Goal: Task Accomplishment & Management: Manage account settings

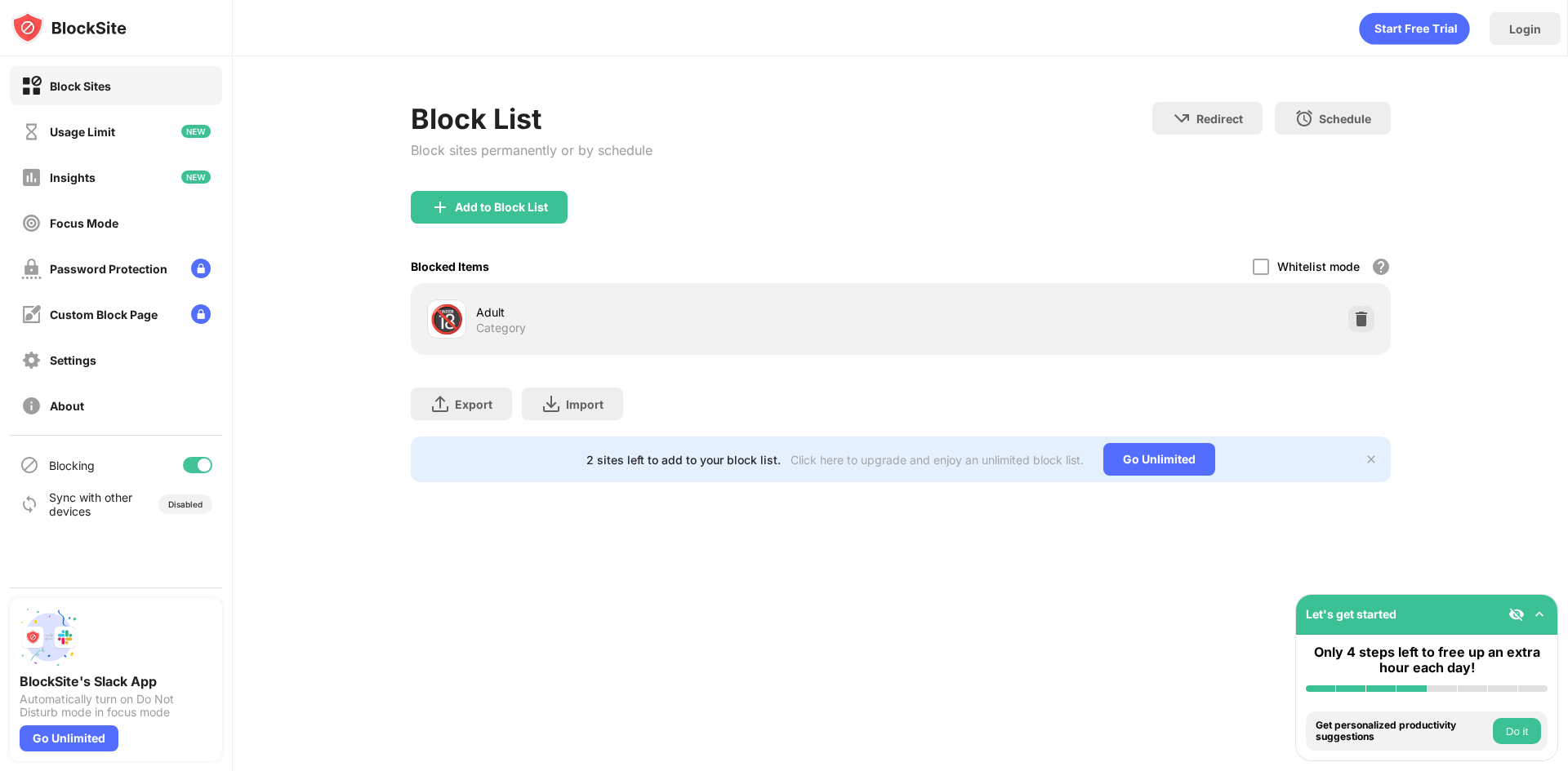
click at [191, 476] on div "Blocking" at bounding box center [116, 465] width 213 height 39
click at [196, 467] on div at bounding box center [197, 465] width 30 height 16
click at [206, 460] on div at bounding box center [197, 465] width 30 height 16
click at [143, 369] on div "Settings" at bounding box center [116, 359] width 213 height 39
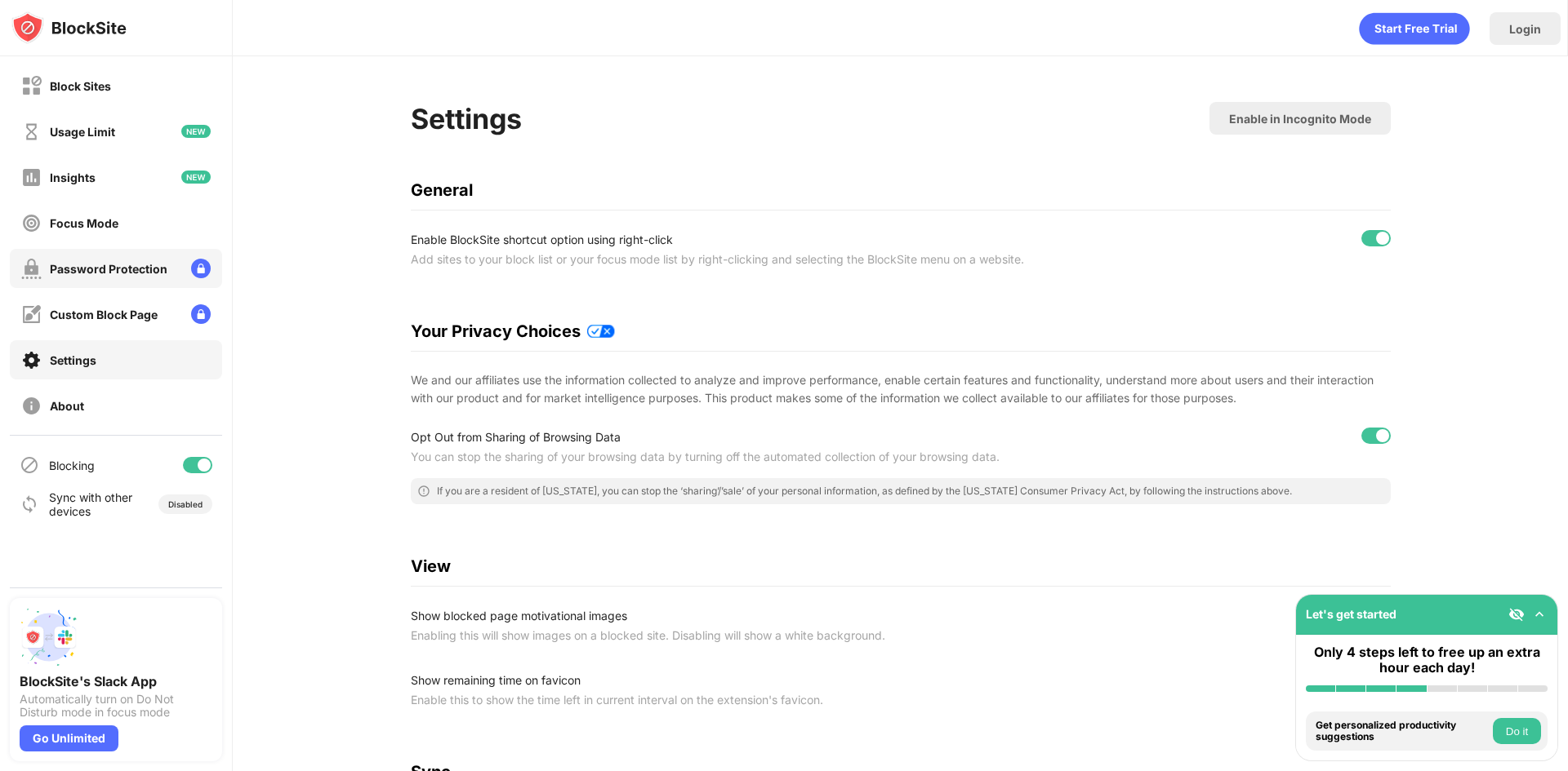
click at [173, 267] on div "Password Protection" at bounding box center [116, 268] width 213 height 39
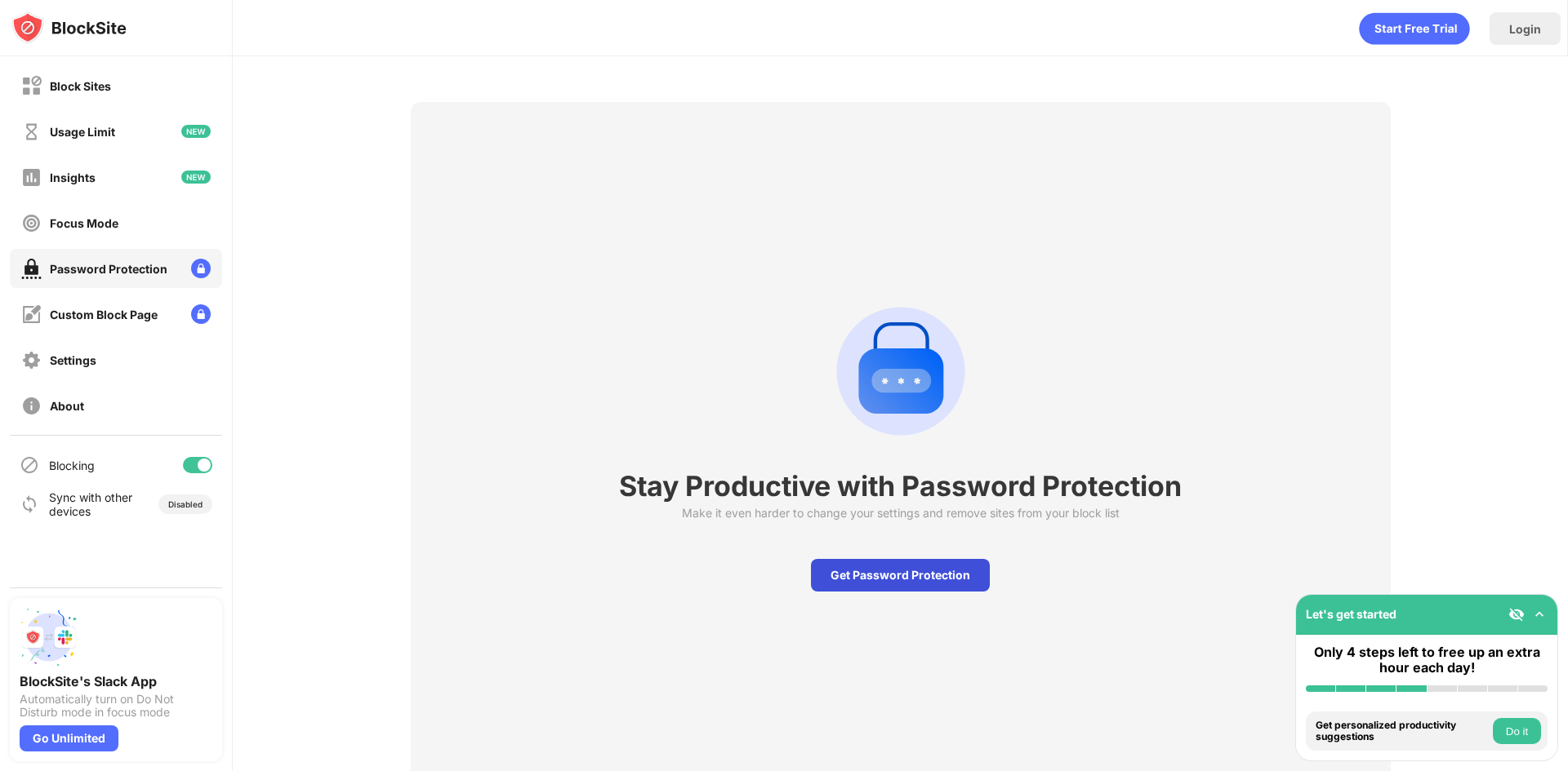
click at [889, 581] on div "Get Password Protection" at bounding box center [900, 576] width 178 height 32
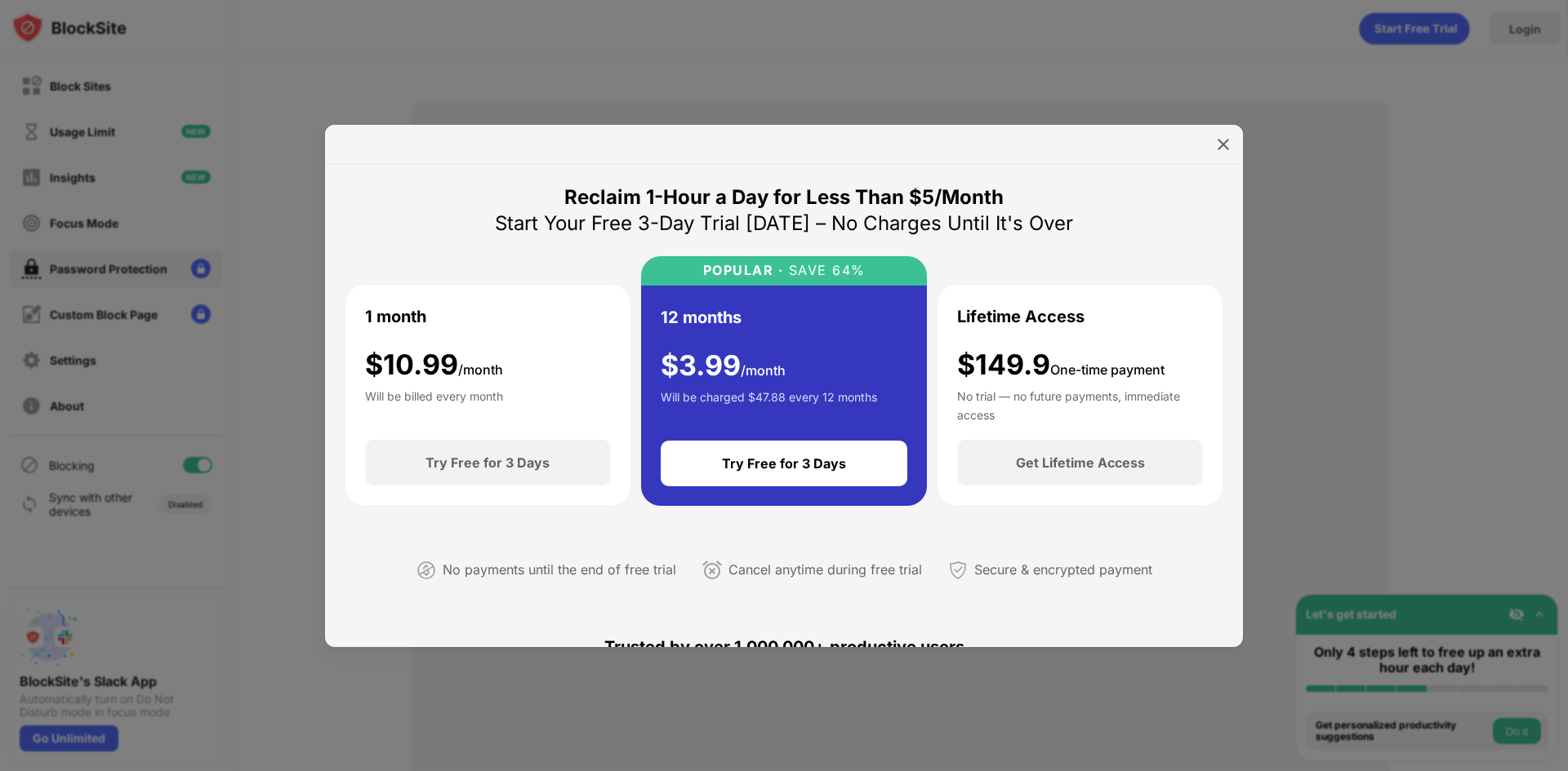
click at [1208, 141] on div at bounding box center [784, 145] width 918 height 40
click at [1214, 141] on div at bounding box center [1223, 144] width 26 height 26
